Goal: Task Accomplishment & Management: Manage account settings

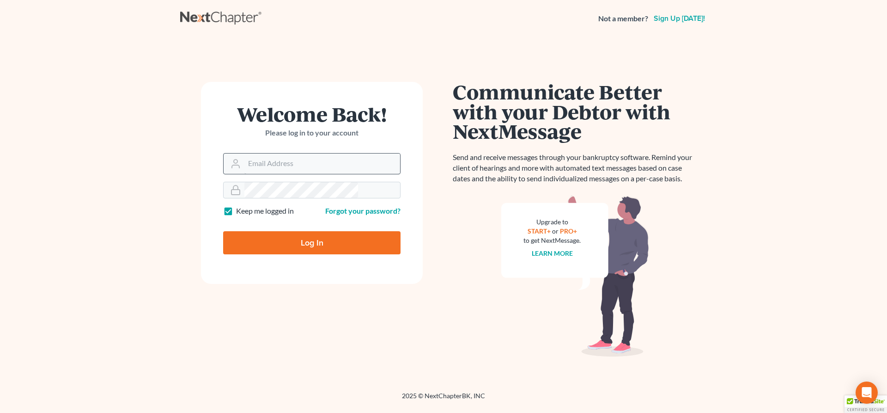
type input "[EMAIL_ADDRESS][DOMAIN_NAME]"
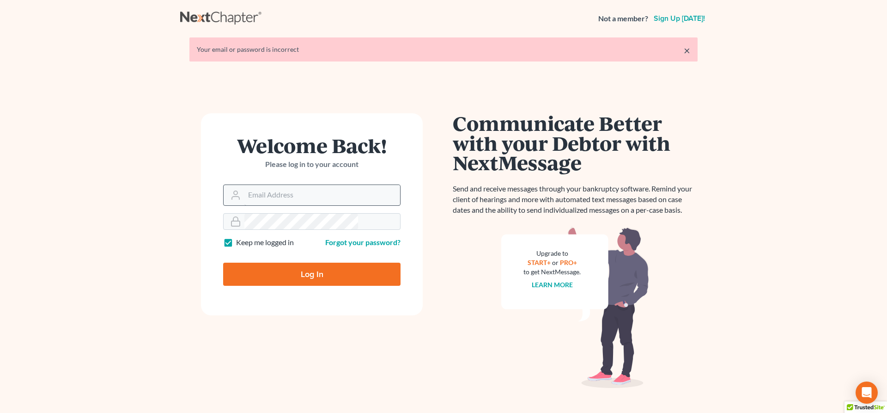
click at [307, 185] on input "Email Address" at bounding box center [322, 195] width 156 height 20
type input "[EMAIL_ADDRESS][DOMAIN_NAME]"
click at [318, 262] on input "Log In" at bounding box center [311, 273] width 177 height 23
type input "Thinking..."
